Goal: Understand process/instructions: Learn about a topic

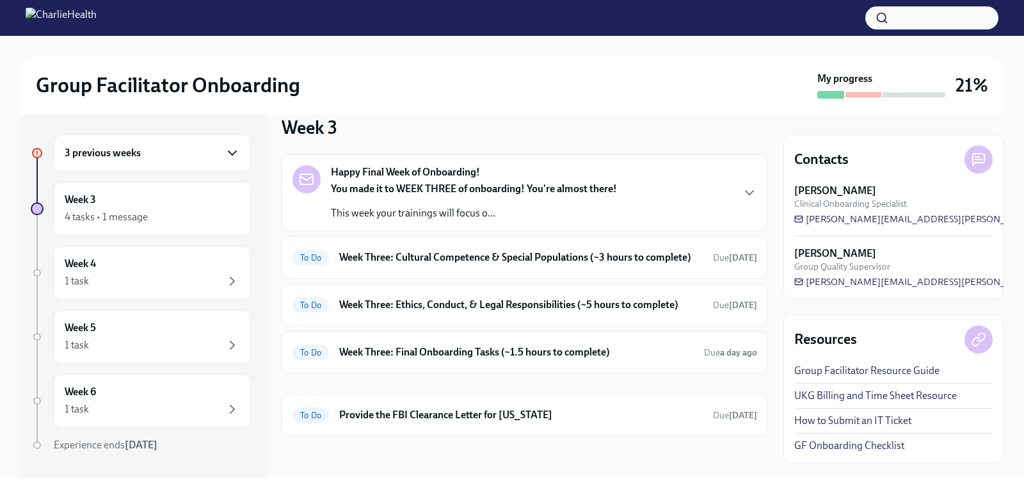
click at [225, 151] on icon "button" at bounding box center [232, 152] width 15 height 15
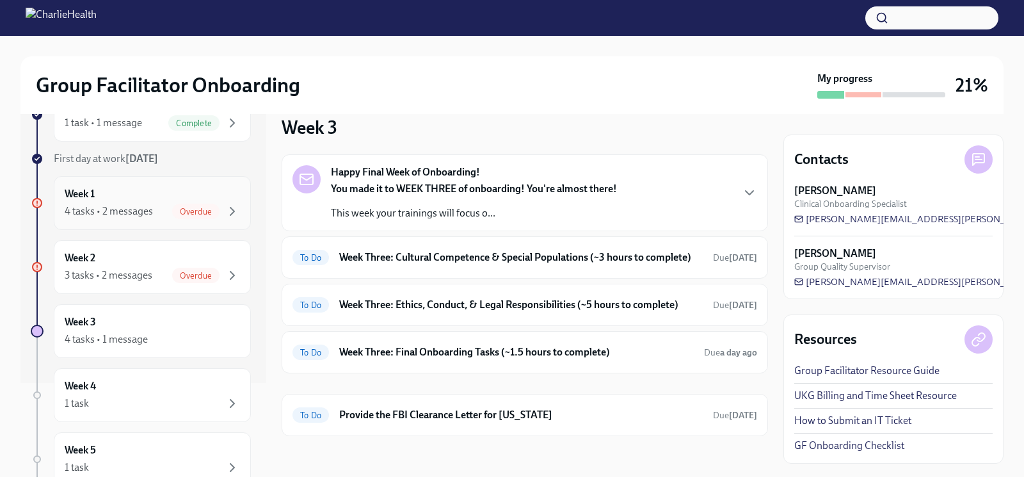
scroll to position [128, 0]
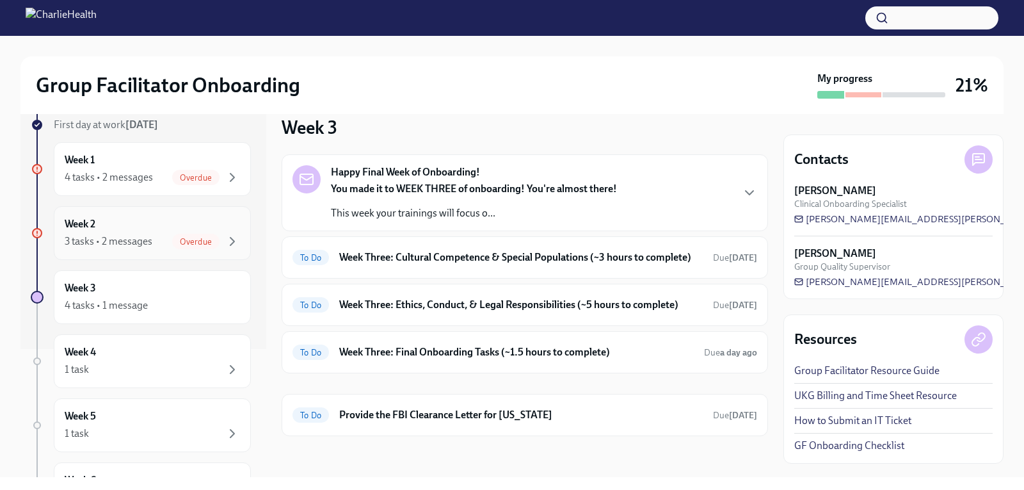
click at [125, 234] on div "3 tasks • 2 messages" at bounding box center [109, 241] width 88 height 14
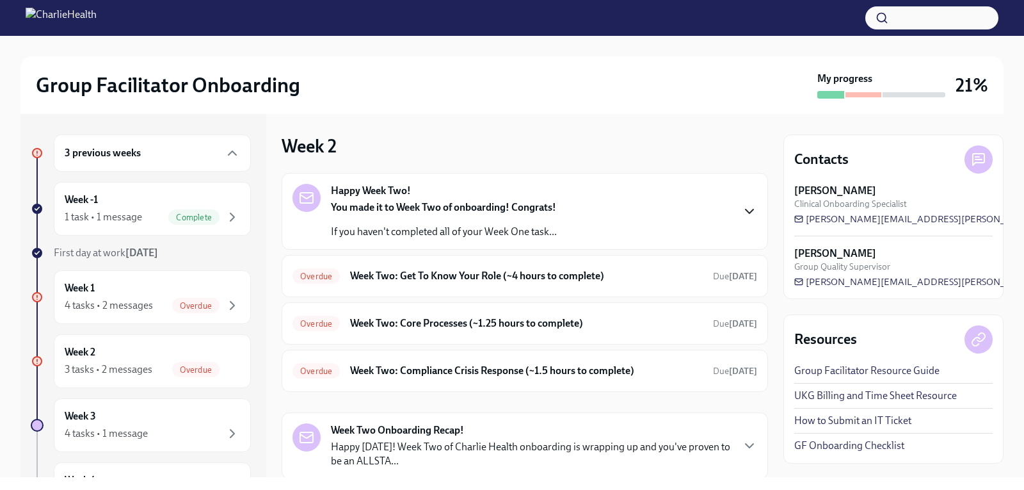
click at [746, 211] on icon "button" at bounding box center [750, 211] width 8 height 4
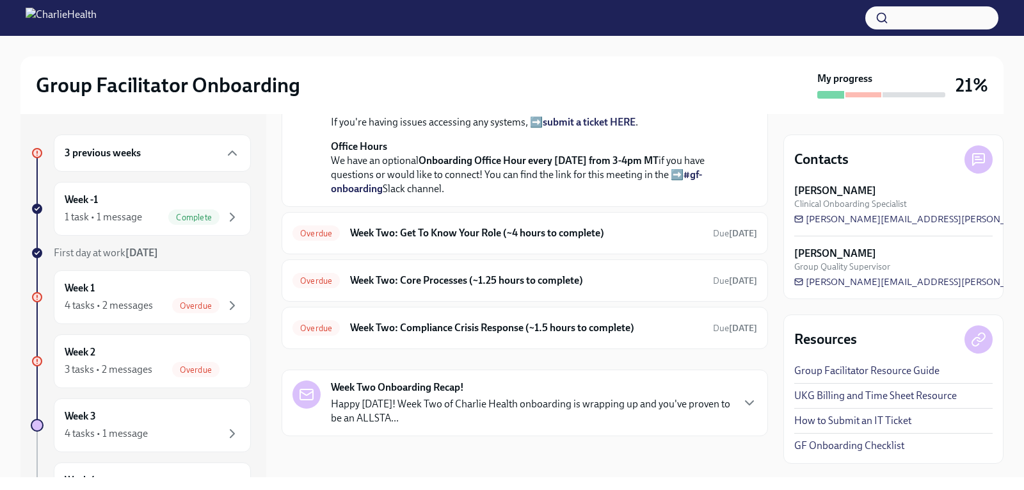
scroll to position [481, 0]
click at [453, 231] on h6 "Week Two: Get To Know Your Role (~4 hours to complete)" at bounding box center [526, 233] width 353 height 14
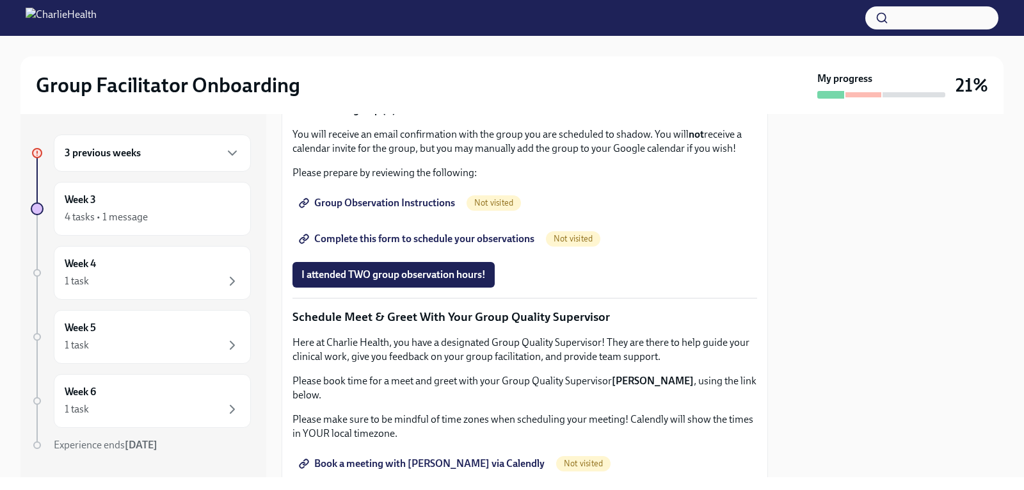
scroll to position [768, 0]
